Goal: Navigation & Orientation: Find specific page/section

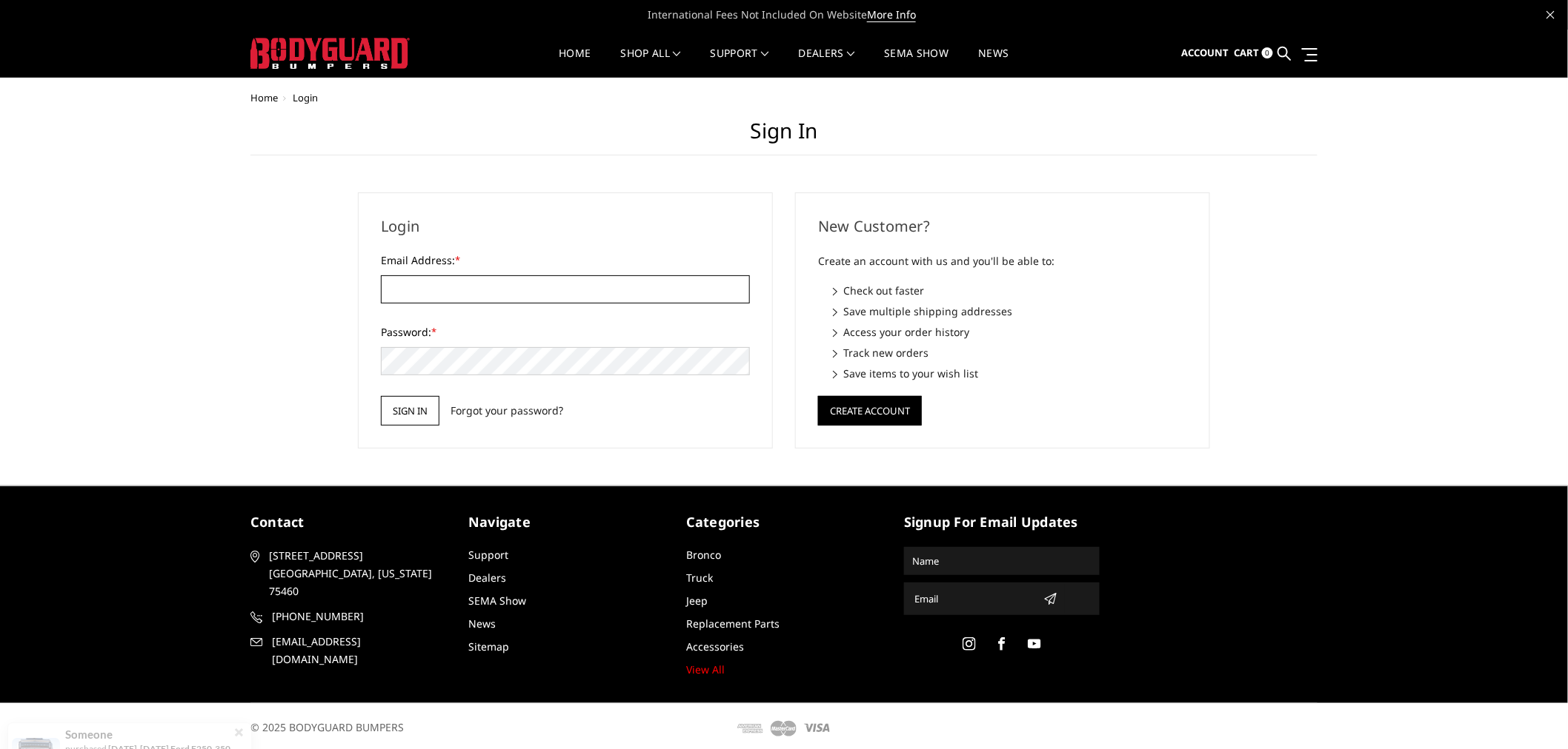
type input "[EMAIL_ADDRESS][DOMAIN_NAME]"
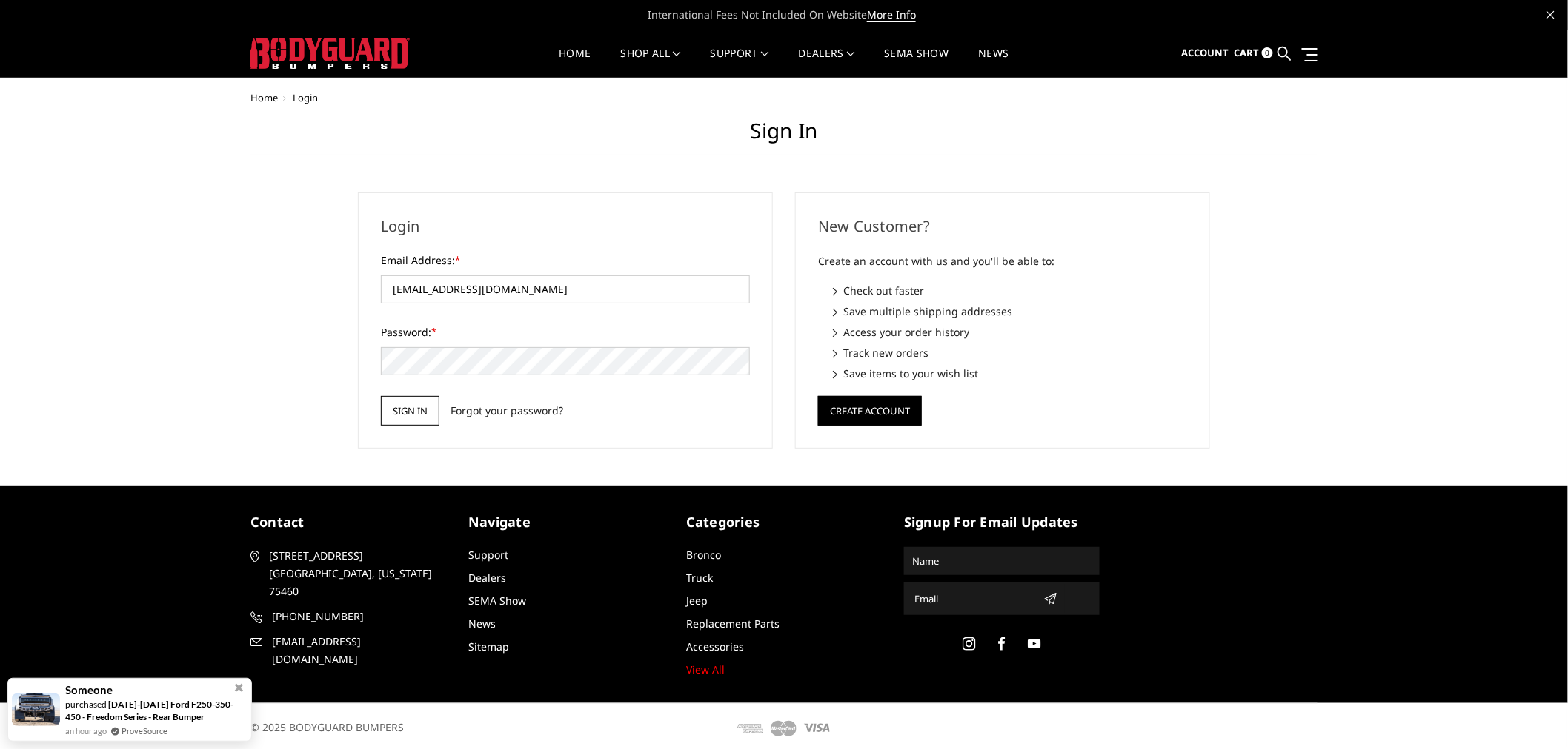
click at [412, 408] on input "Sign in" at bounding box center [410, 411] width 59 height 30
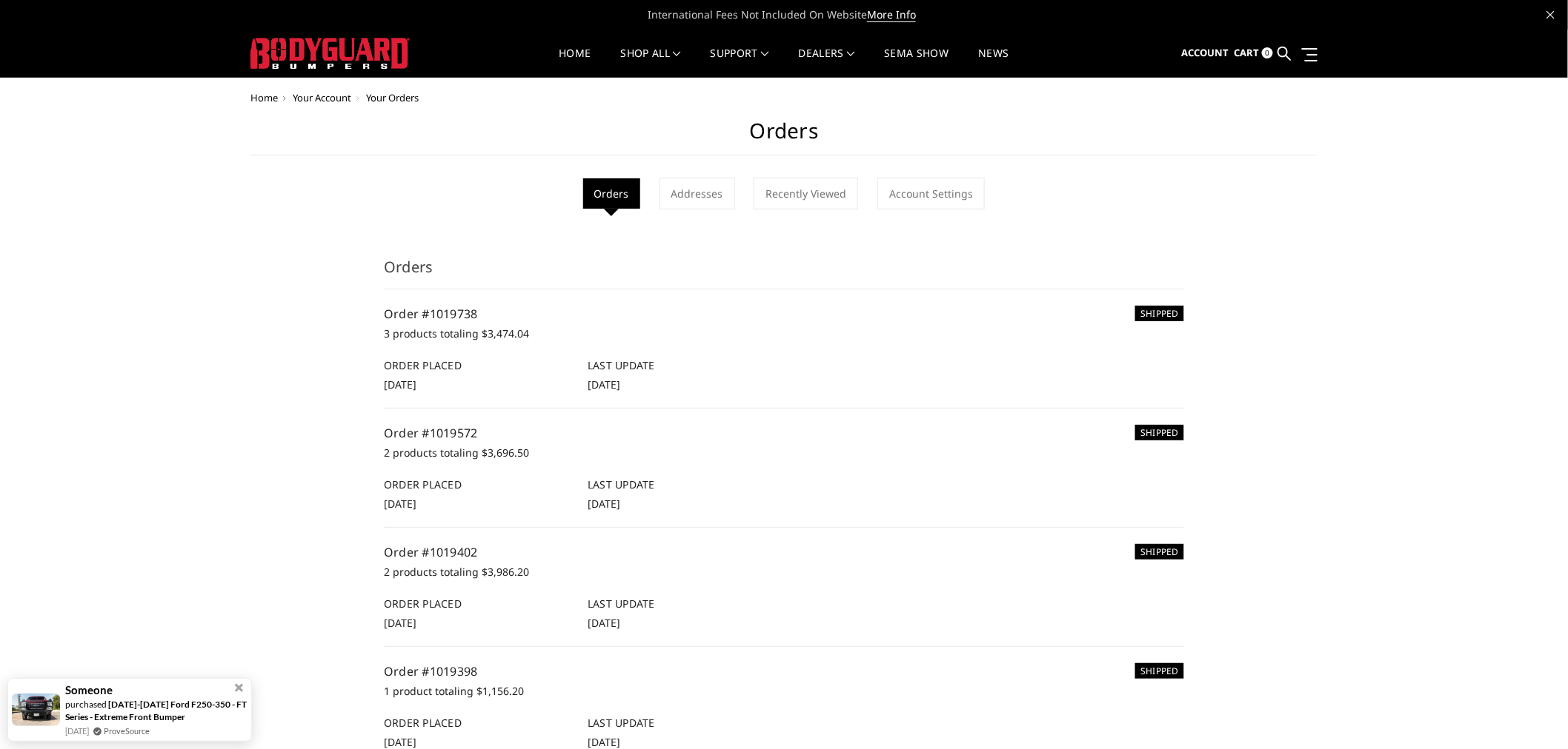
click at [298, 52] on img at bounding box center [330, 53] width 159 height 31
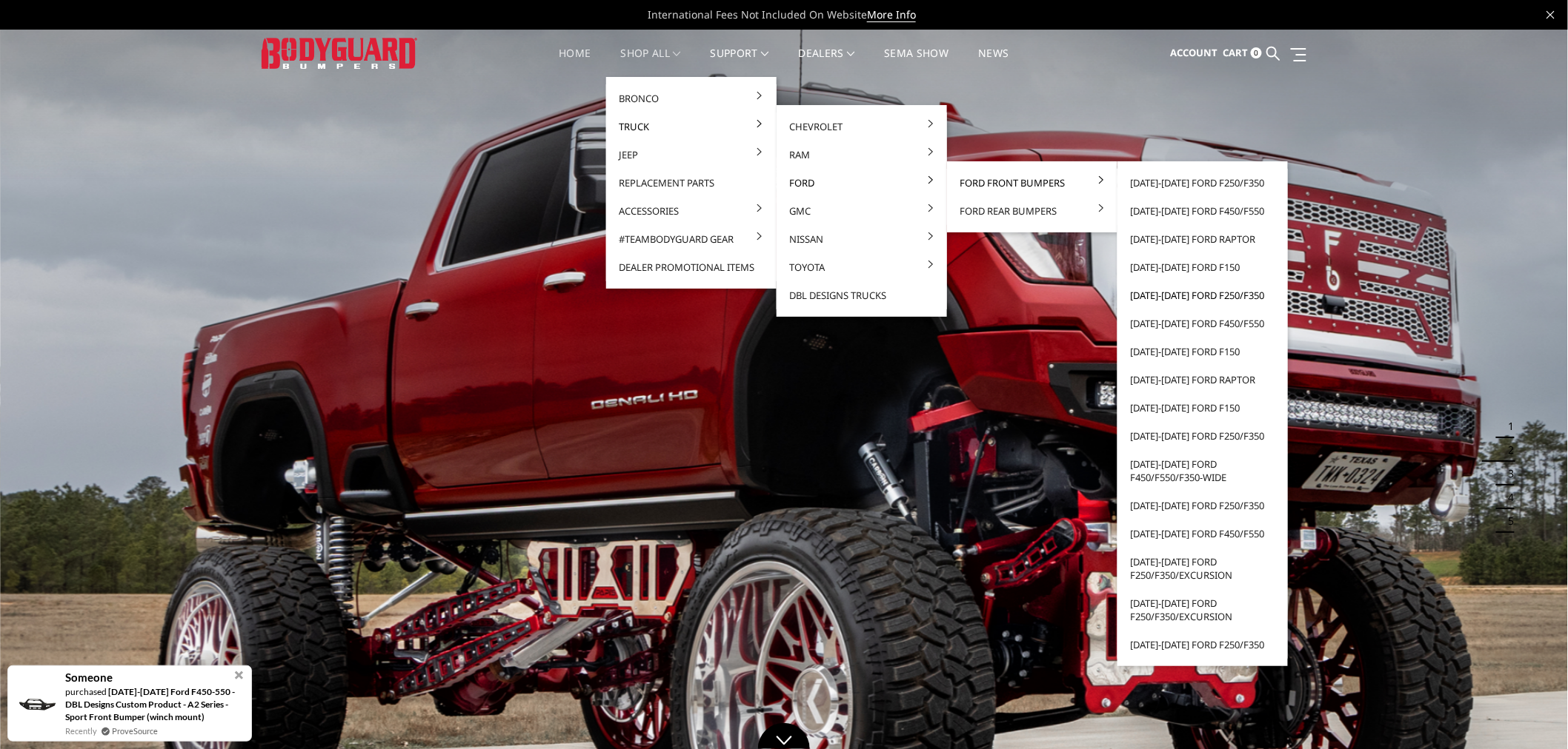
click at [1191, 295] on link "[DATE]-[DATE] Ford F250/F350" at bounding box center [1203, 295] width 159 height 28
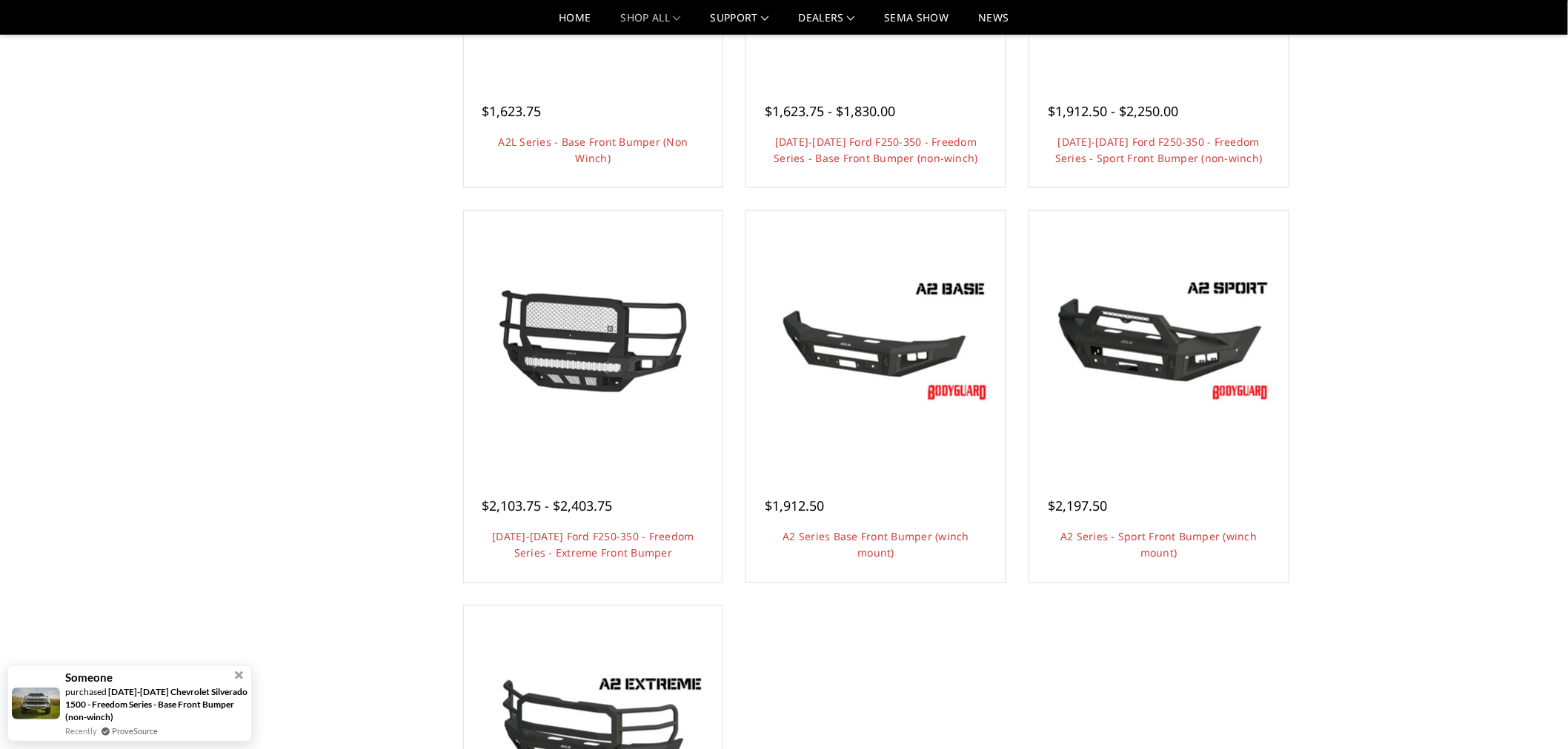
scroll to position [740, 0]
